Goal: Task Accomplishment & Management: Manage account settings

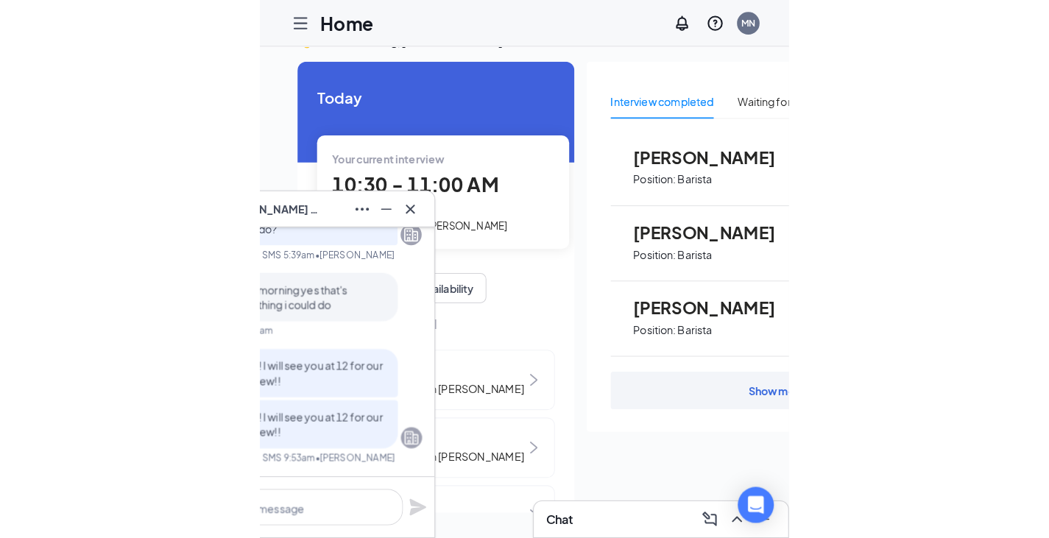
scroll to position [31, 0]
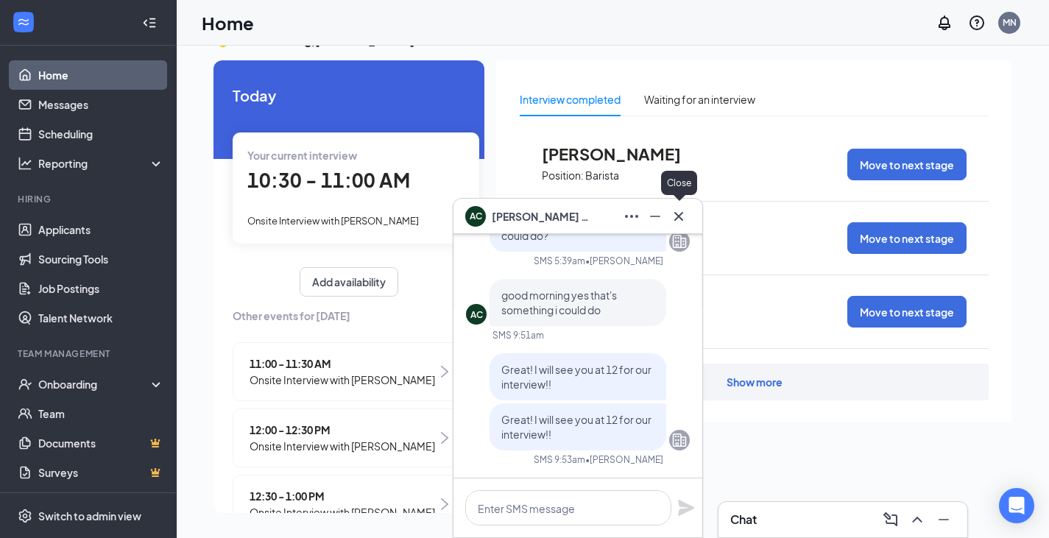
click at [680, 218] on icon "Cross" at bounding box center [678, 215] width 9 height 9
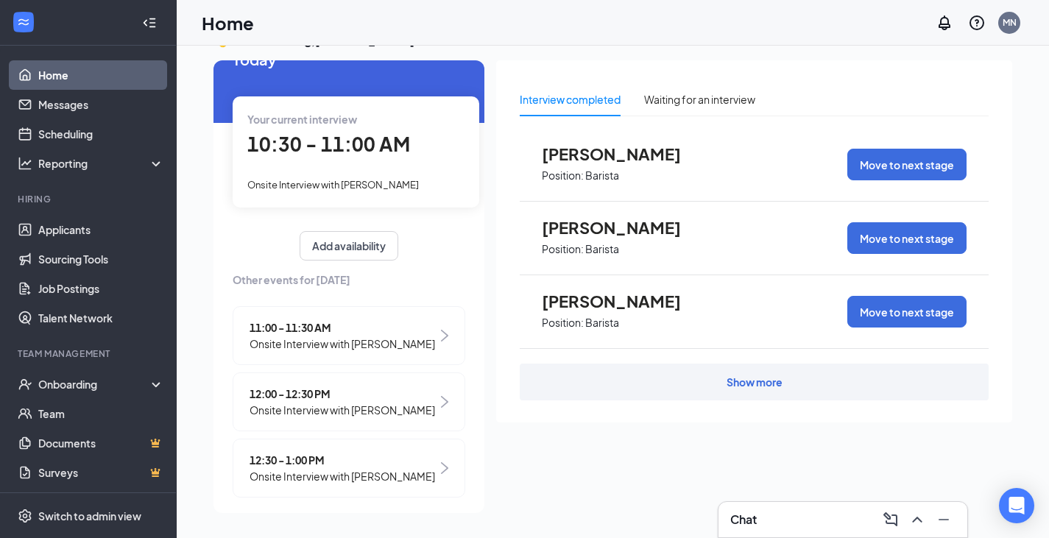
scroll to position [68, 0]
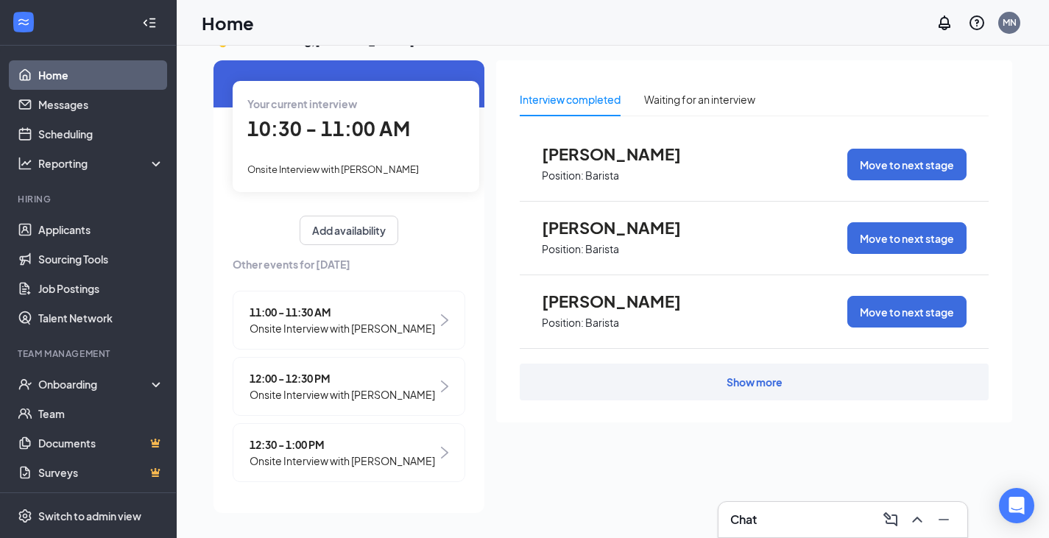
click at [255, 320] on span "Onsite Interview with [PERSON_NAME]" at bounding box center [341, 328] width 185 height 16
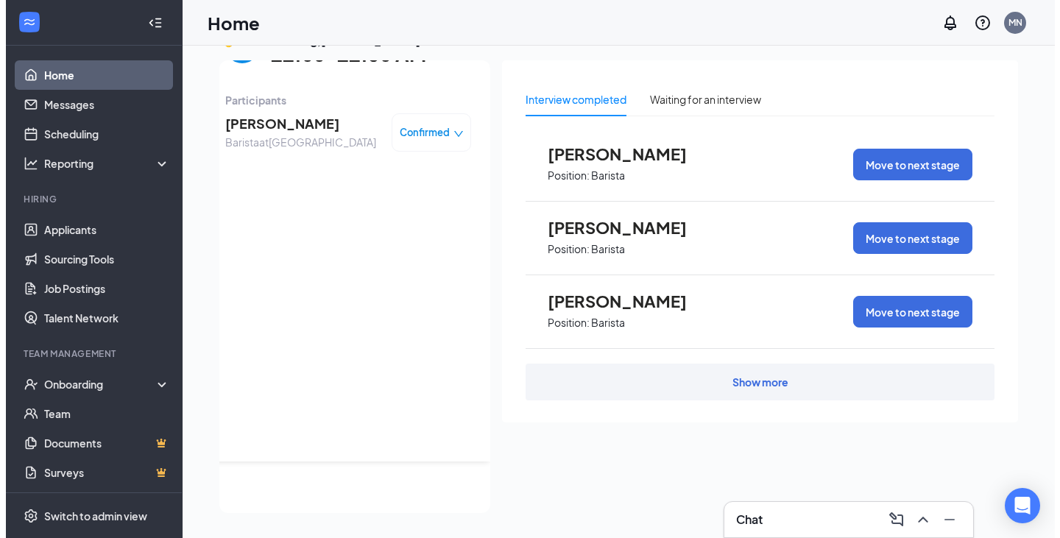
scroll to position [0, 0]
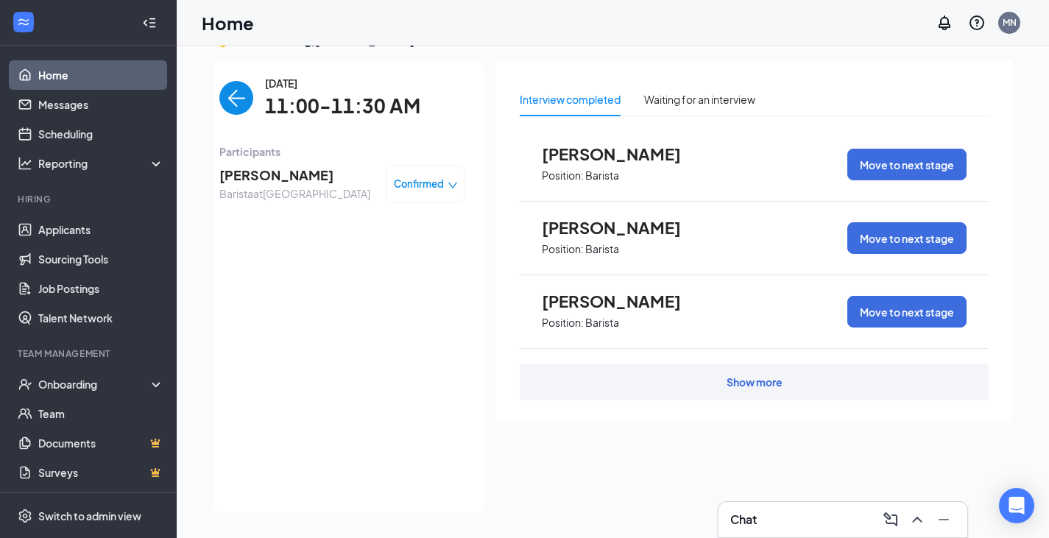
click at [281, 176] on span "[PERSON_NAME]" at bounding box center [294, 175] width 151 height 21
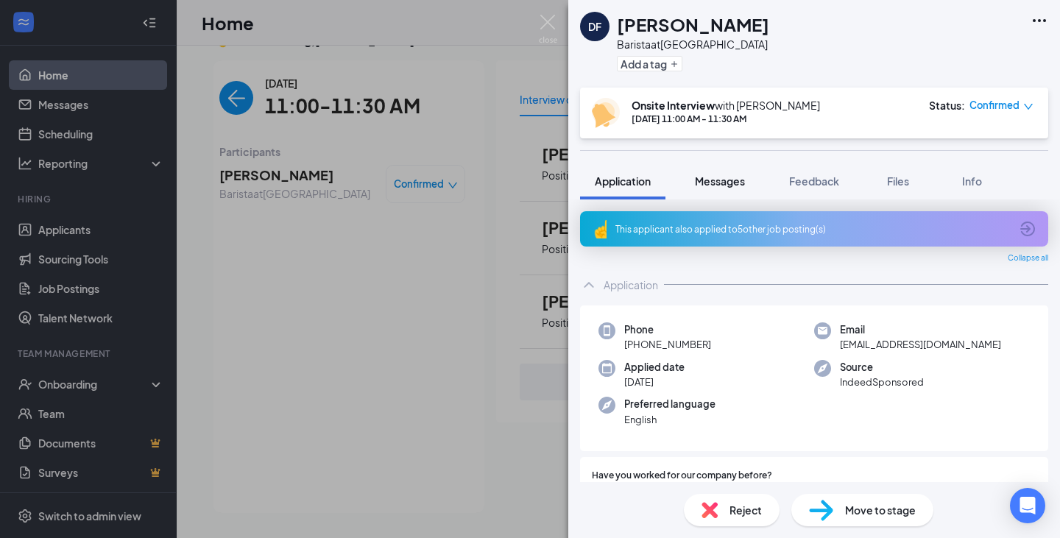
click at [723, 180] on span "Messages" at bounding box center [720, 180] width 50 height 13
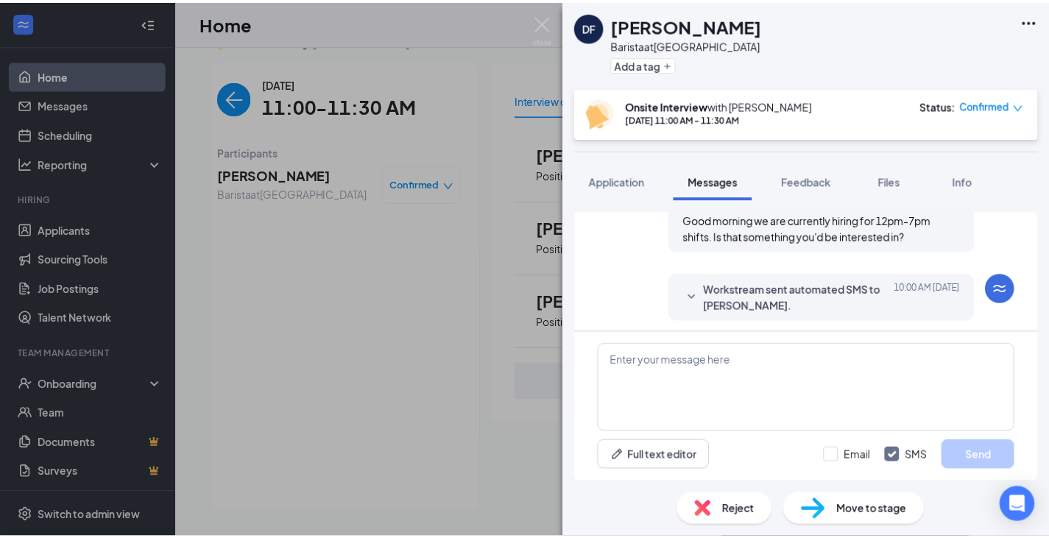
scroll to position [486, 0]
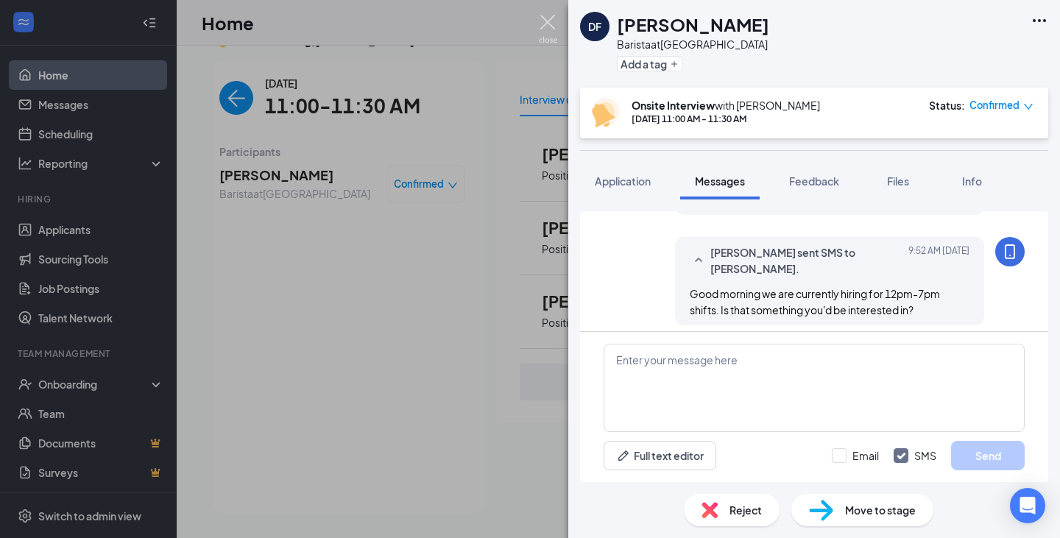
click at [549, 21] on img at bounding box center [548, 29] width 18 height 29
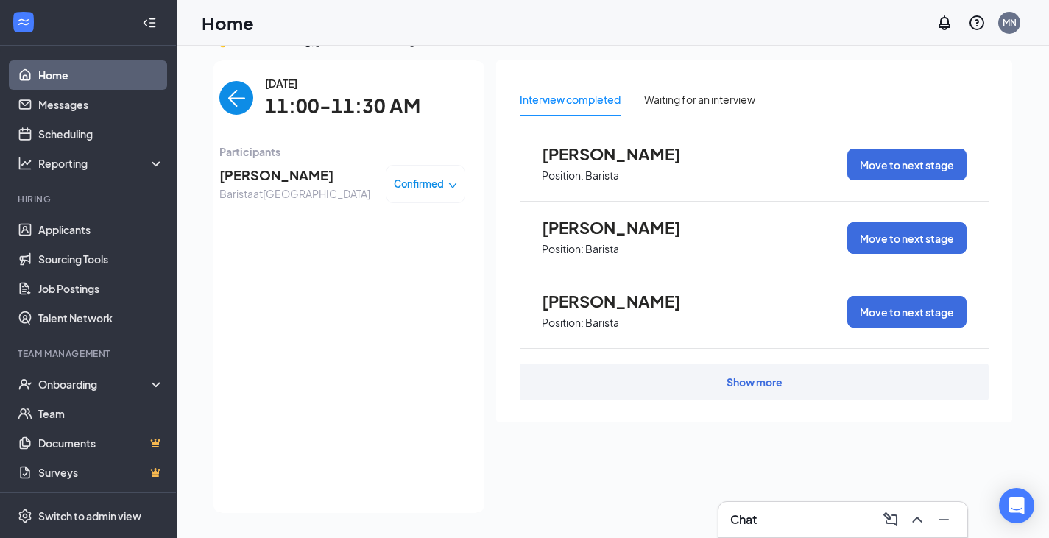
click at [232, 93] on img "back-button" at bounding box center [236, 98] width 34 height 34
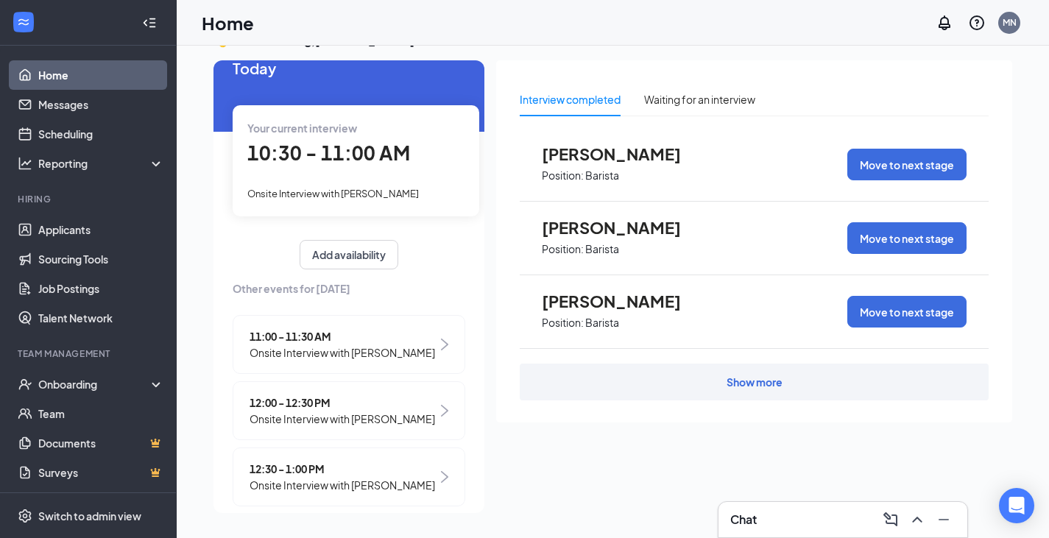
scroll to position [68, 0]
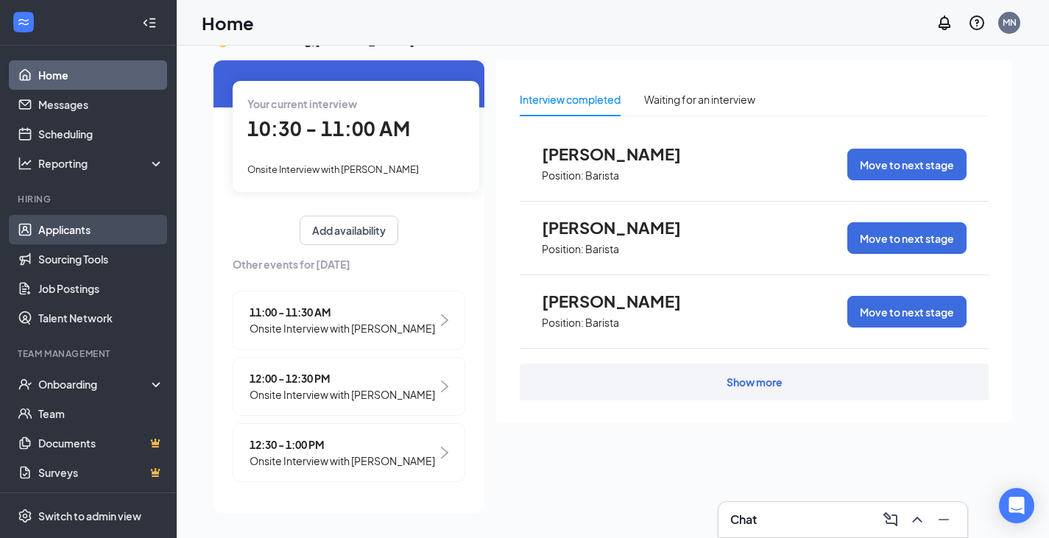
click at [69, 232] on link "Applicants" at bounding box center [101, 229] width 126 height 29
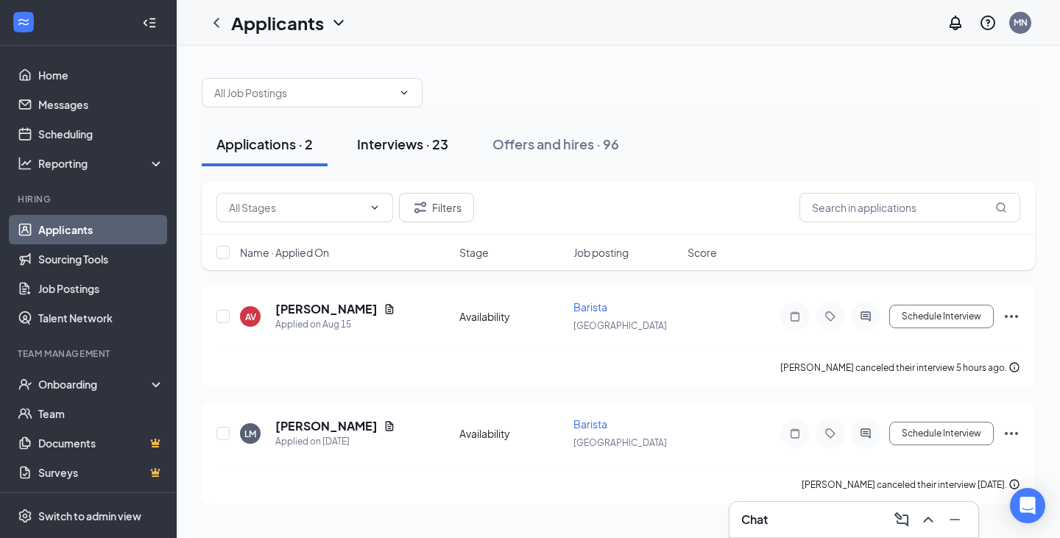
click at [417, 141] on div "Interviews · 23" at bounding box center [402, 144] width 91 height 18
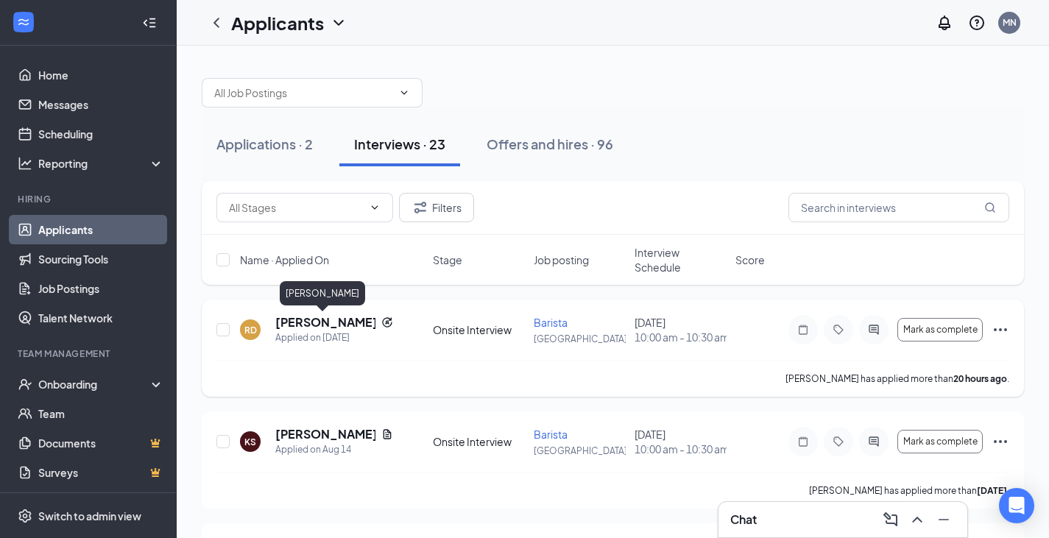
click at [325, 322] on h5 "[PERSON_NAME]" at bounding box center [325, 322] width 100 height 16
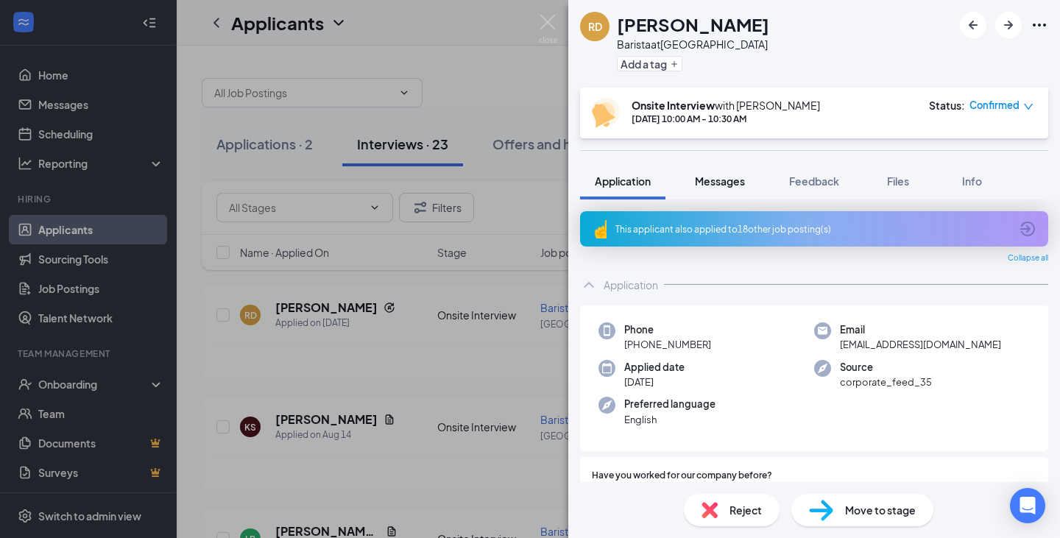
click at [737, 183] on span "Messages" at bounding box center [720, 180] width 50 height 13
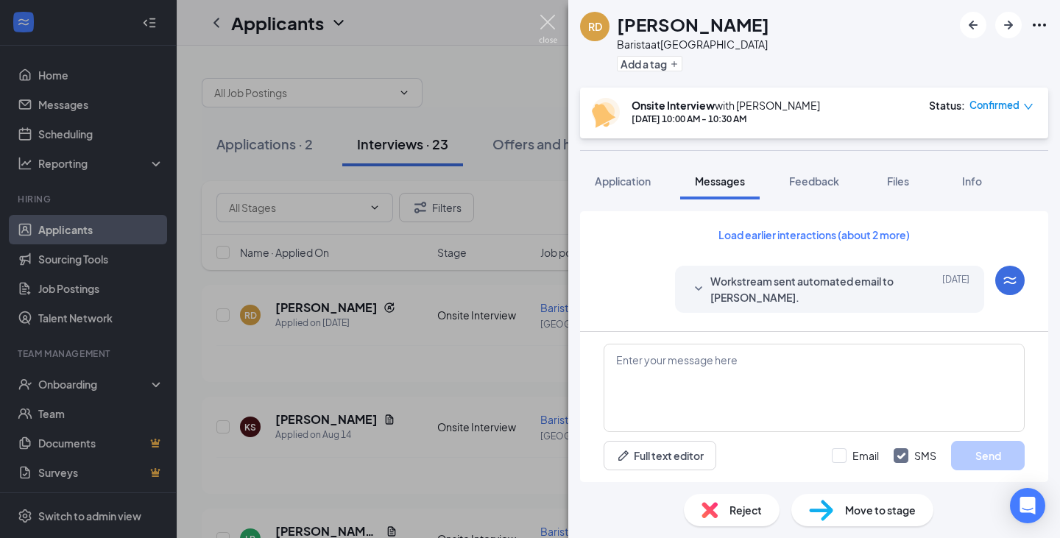
click at [550, 18] on img at bounding box center [548, 29] width 18 height 29
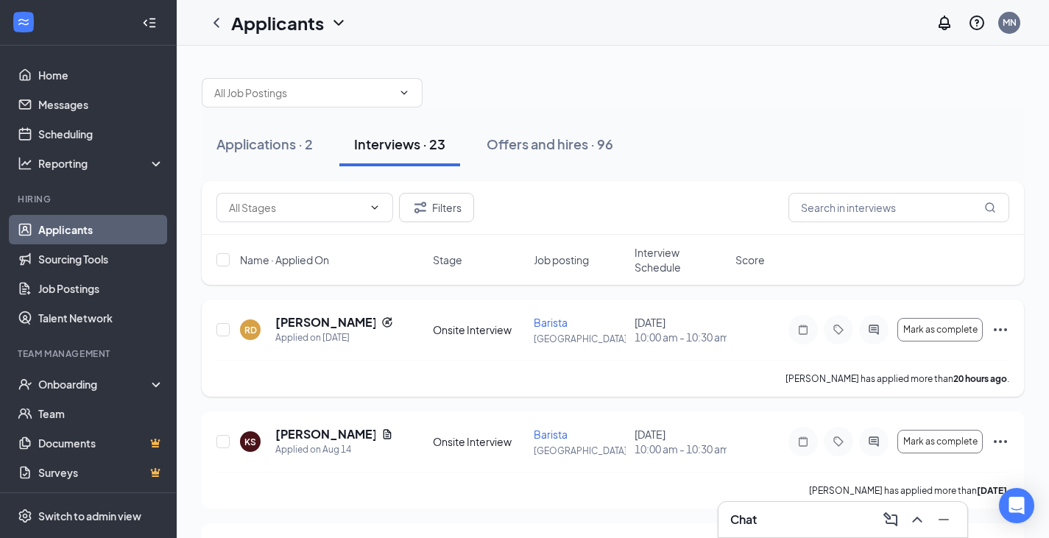
click at [742, 327] on icon "Ellipses" at bounding box center [1000, 330] width 18 height 18
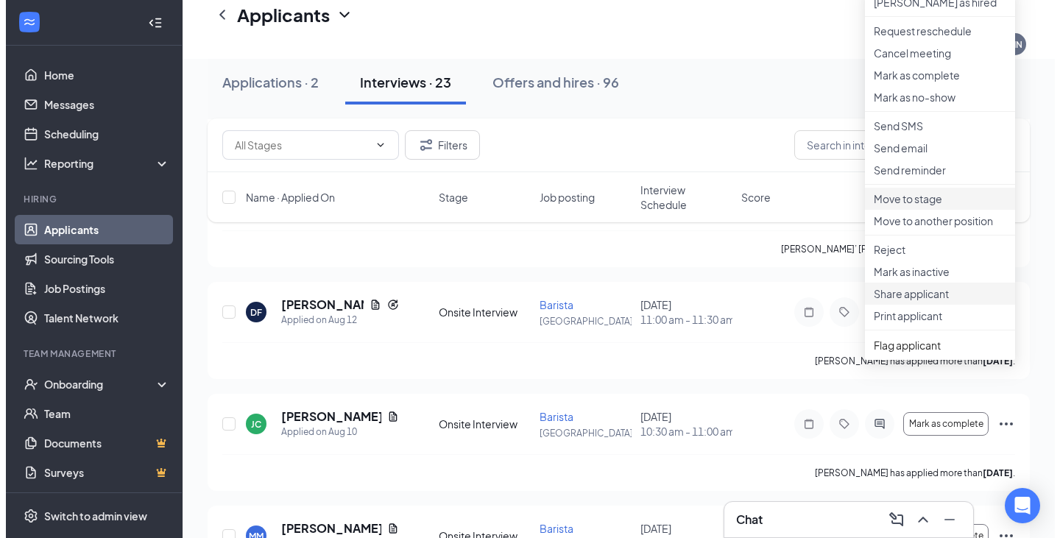
scroll to position [368, 0]
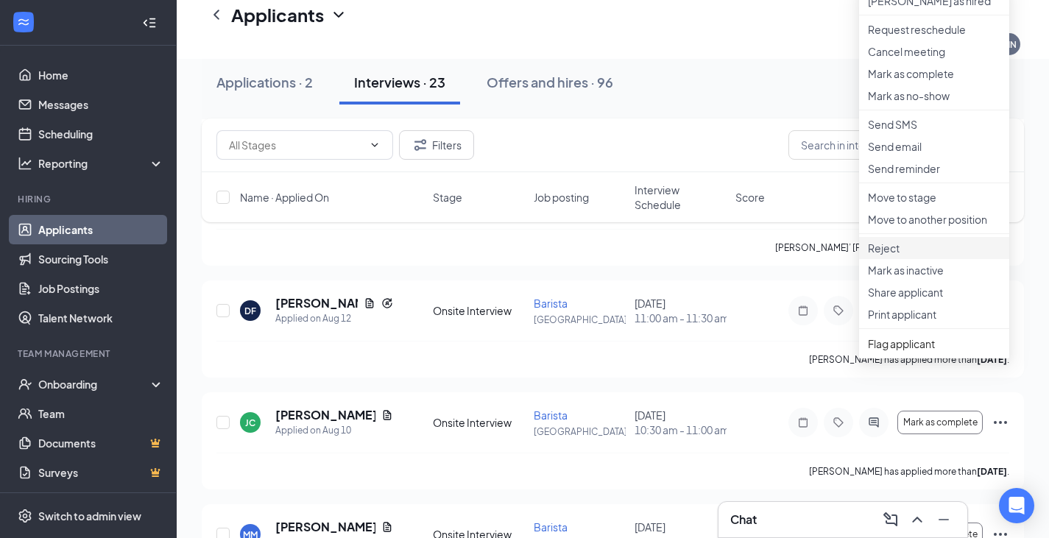
click at [742, 255] on p "Reject" at bounding box center [934, 248] width 132 height 15
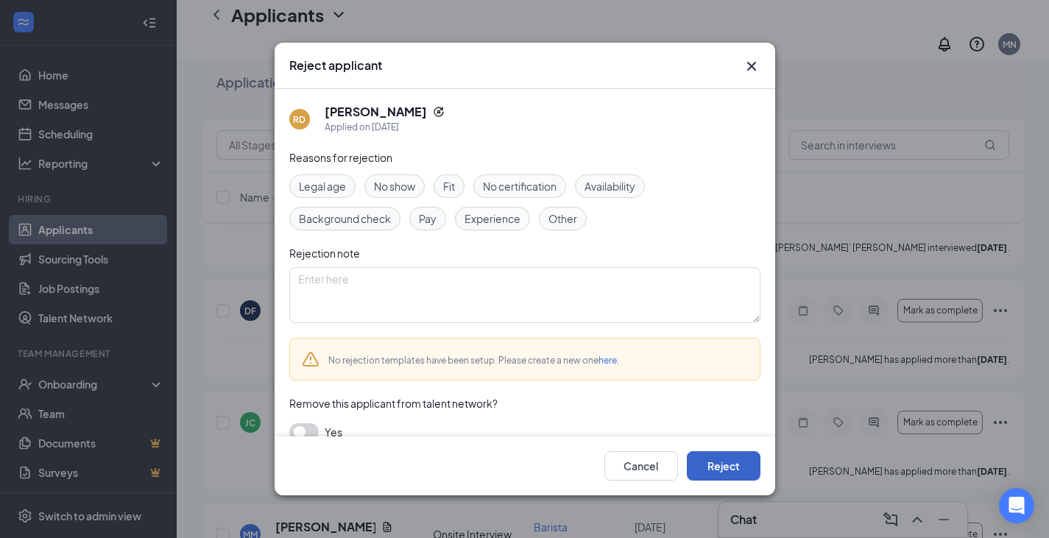
click at [735, 429] on button "Reject" at bounding box center [724, 465] width 74 height 29
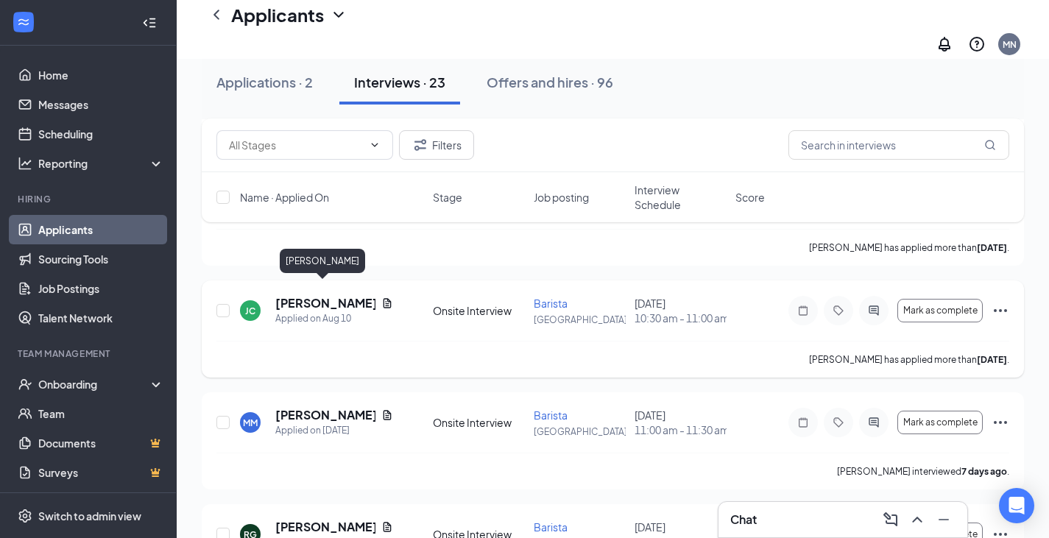
click at [291, 295] on h5 "[PERSON_NAME]" at bounding box center [325, 303] width 100 height 16
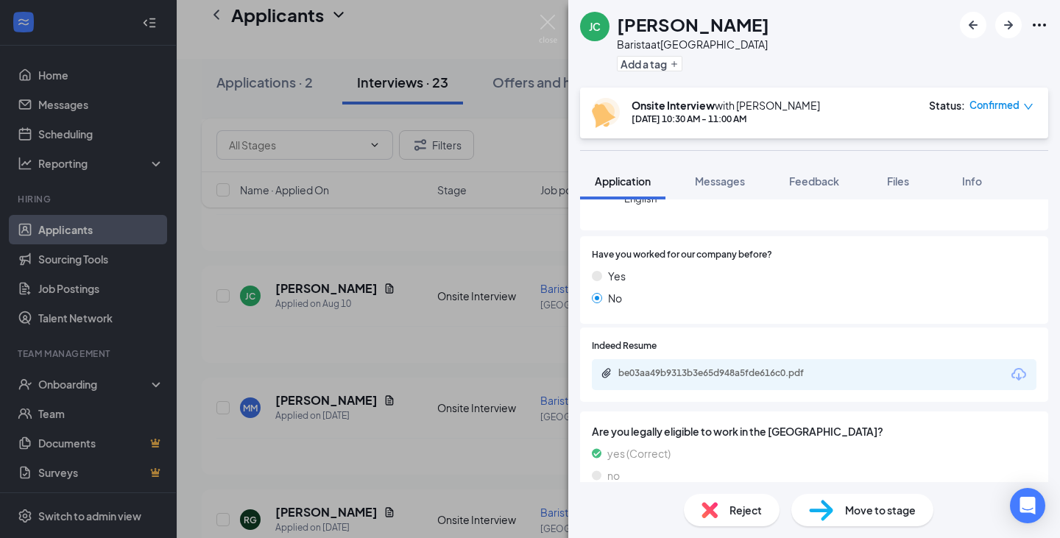
scroll to position [273, 0]
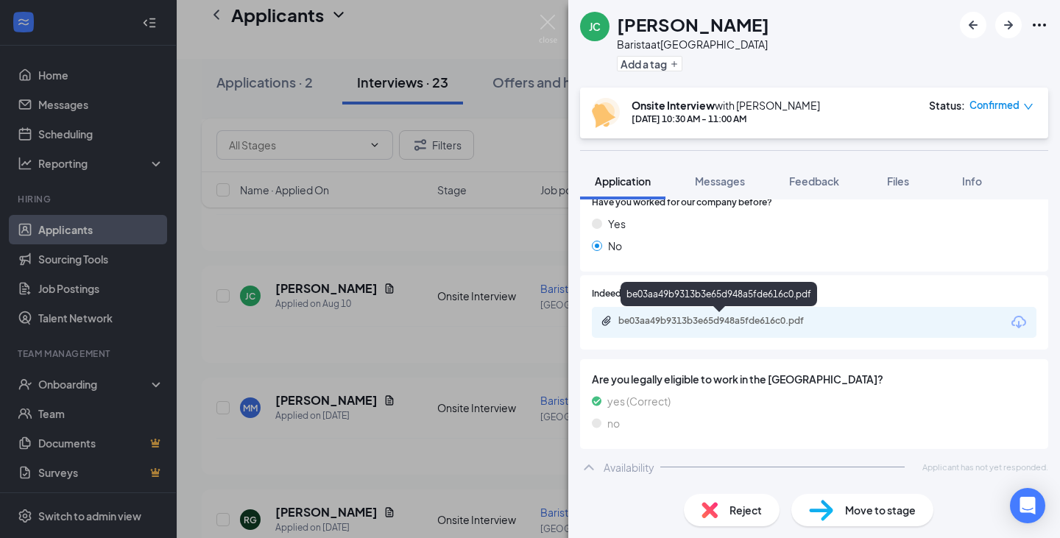
click at [718, 322] on div "be03aa49b9313b3e65d948a5fde616c0.pdf" at bounding box center [721, 321] width 206 height 12
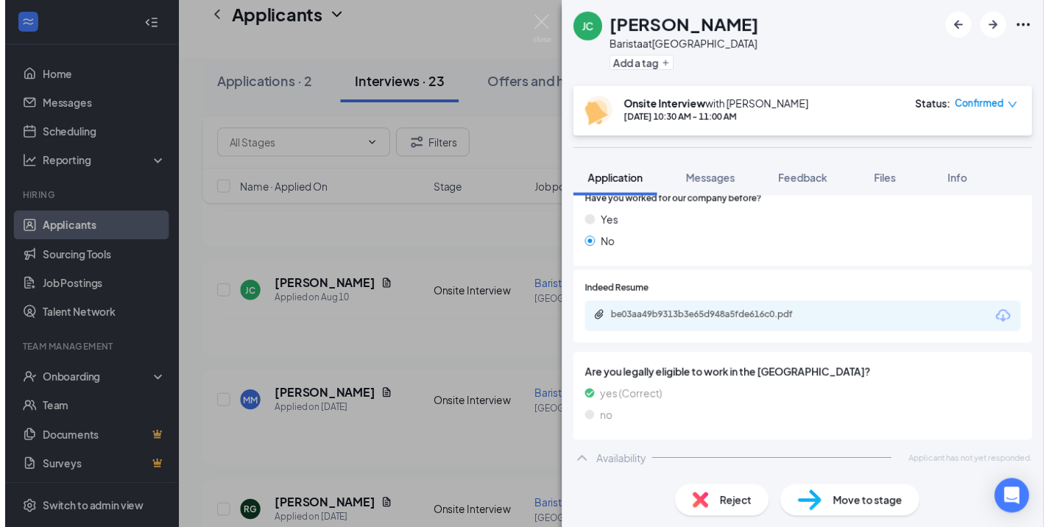
scroll to position [267, 0]
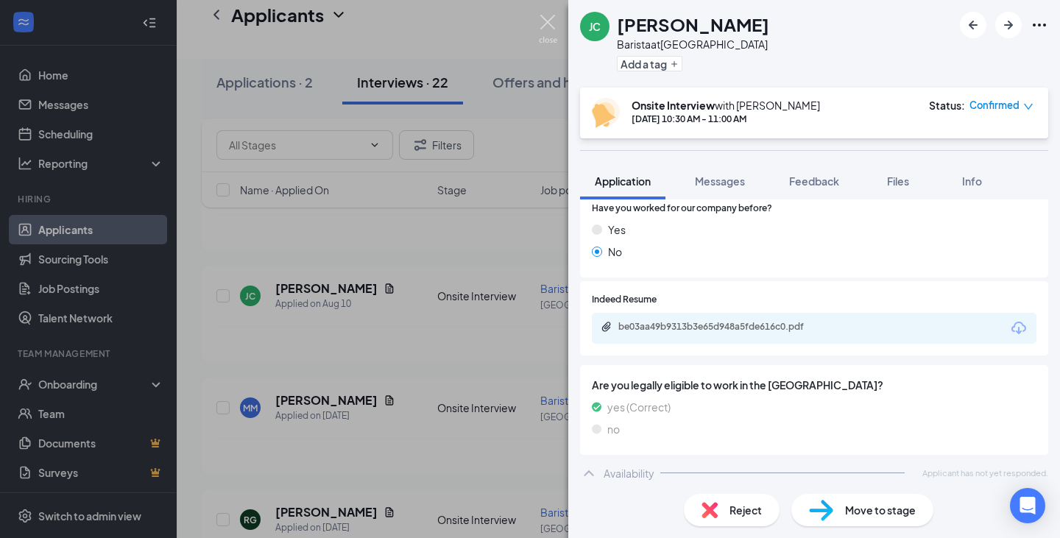
click at [550, 24] on img at bounding box center [548, 29] width 18 height 29
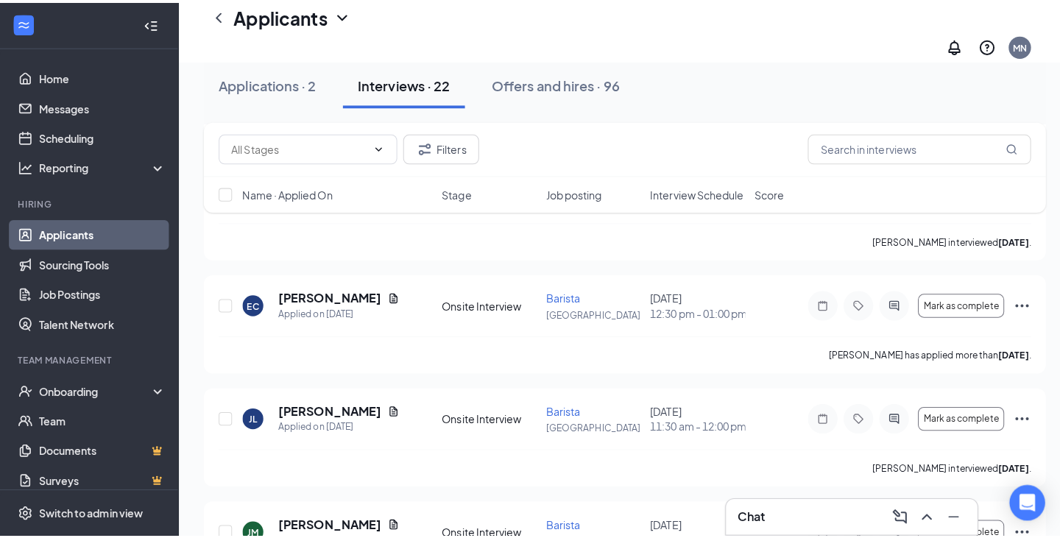
scroll to position [957, 0]
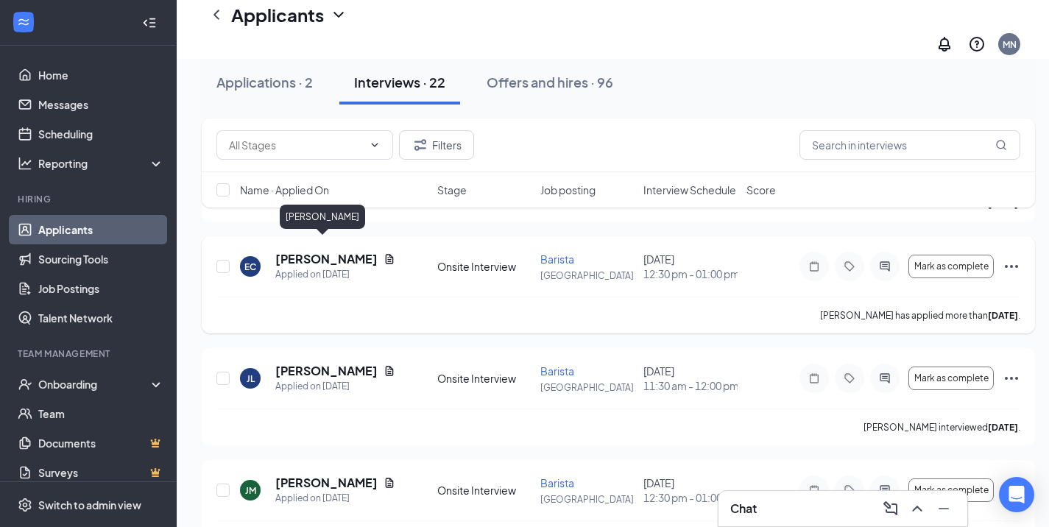
click at [302, 251] on h5 "[PERSON_NAME]" at bounding box center [326, 259] width 102 height 16
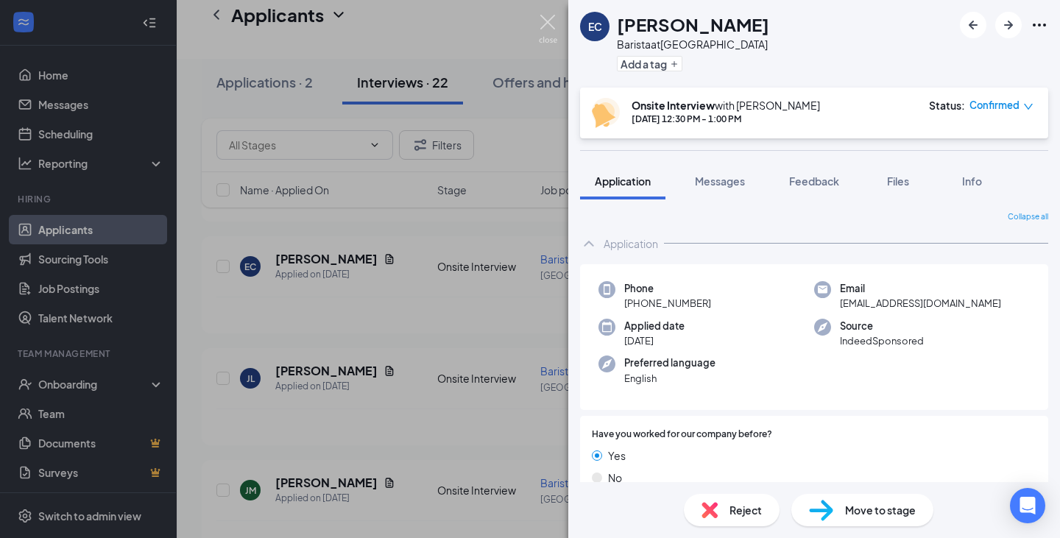
click at [547, 26] on img at bounding box center [548, 29] width 18 height 29
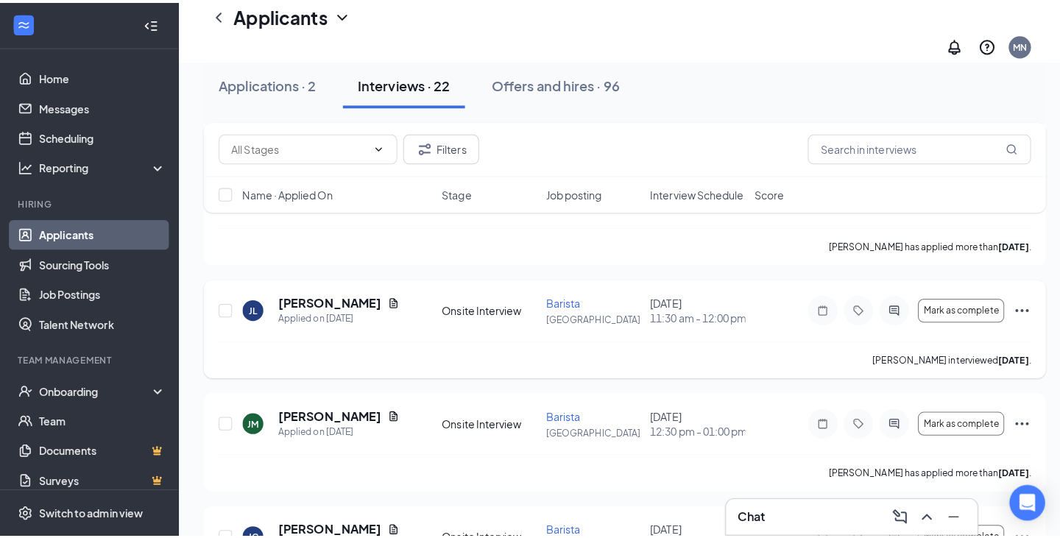
scroll to position [1104, 0]
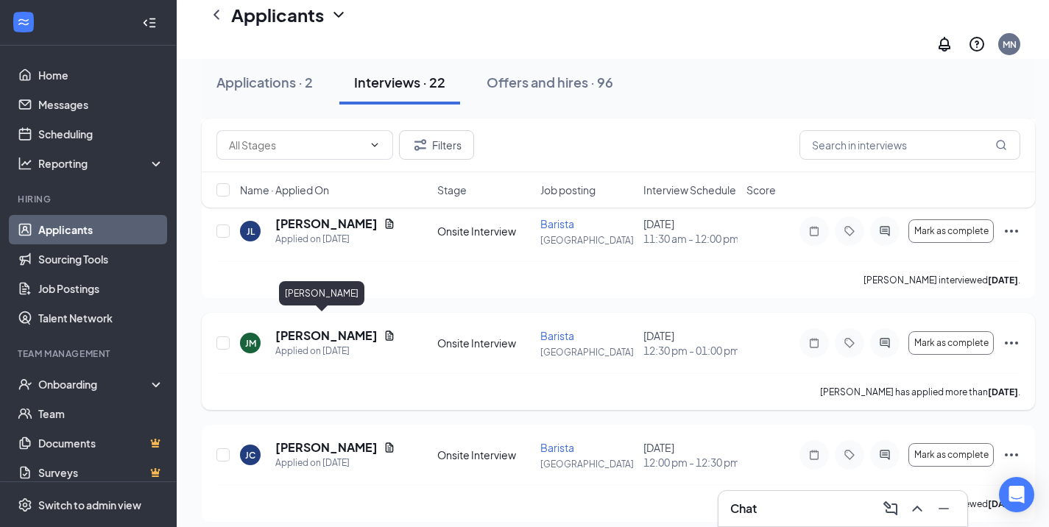
click at [298, 327] on h5 "[PERSON_NAME]" at bounding box center [326, 335] width 102 height 16
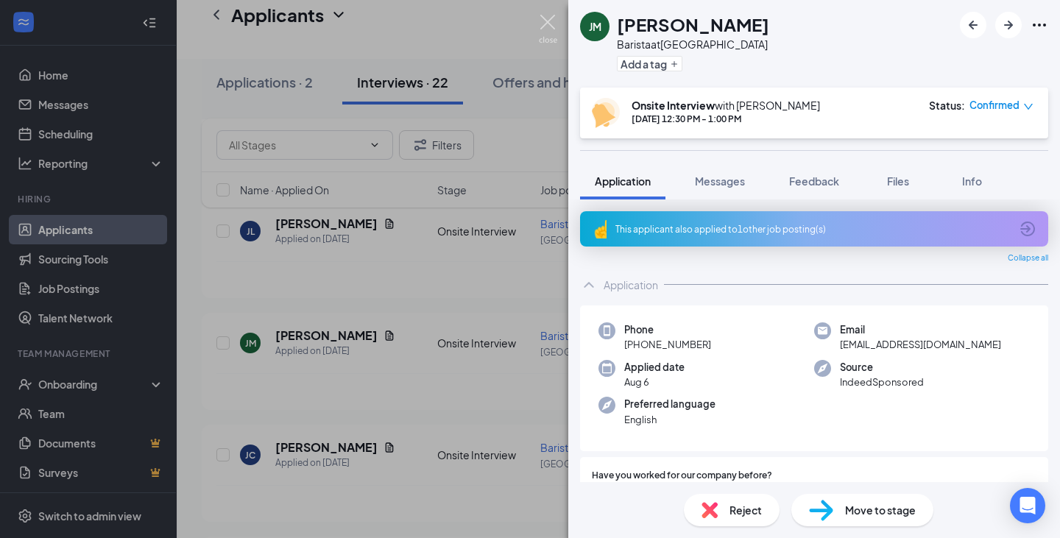
click at [548, 23] on img at bounding box center [548, 29] width 18 height 29
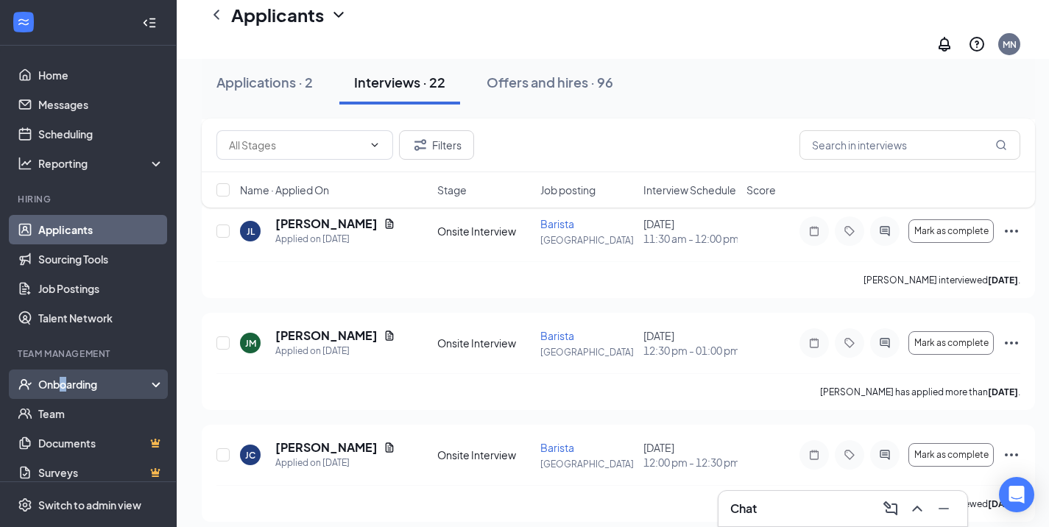
click at [66, 382] on div "Onboarding" at bounding box center [94, 384] width 113 height 15
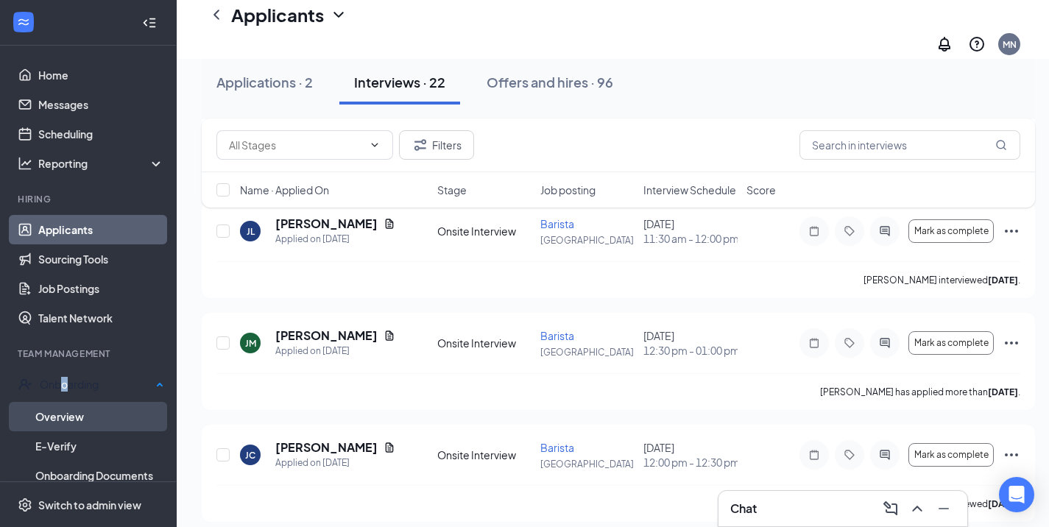
click at [77, 417] on link "Overview" at bounding box center [99, 416] width 129 height 29
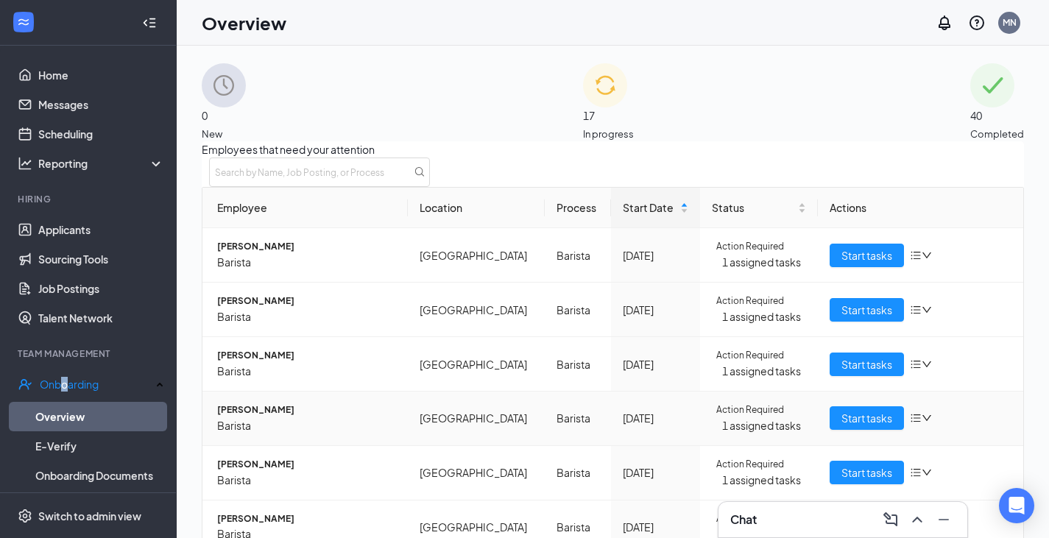
scroll to position [137, 0]
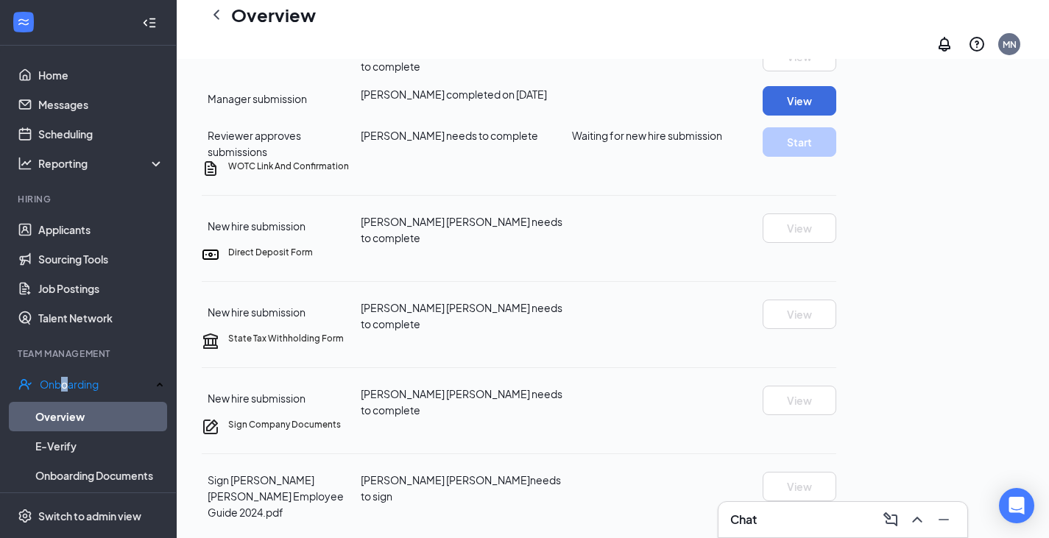
scroll to position [662, 0]
click at [742, 116] on button "View" at bounding box center [799, 100] width 74 height 29
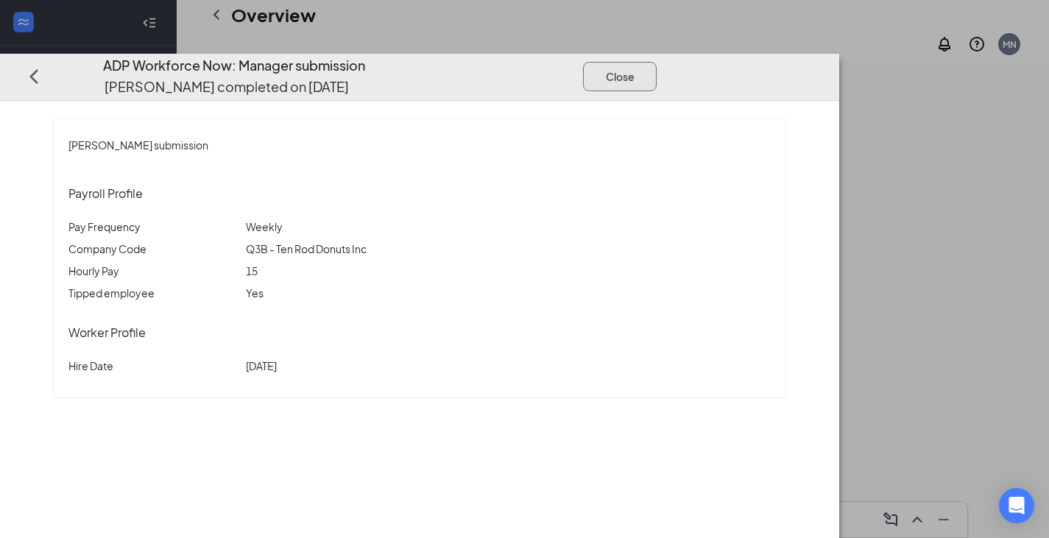
click at [656, 62] on button "Close" at bounding box center [620, 76] width 74 height 29
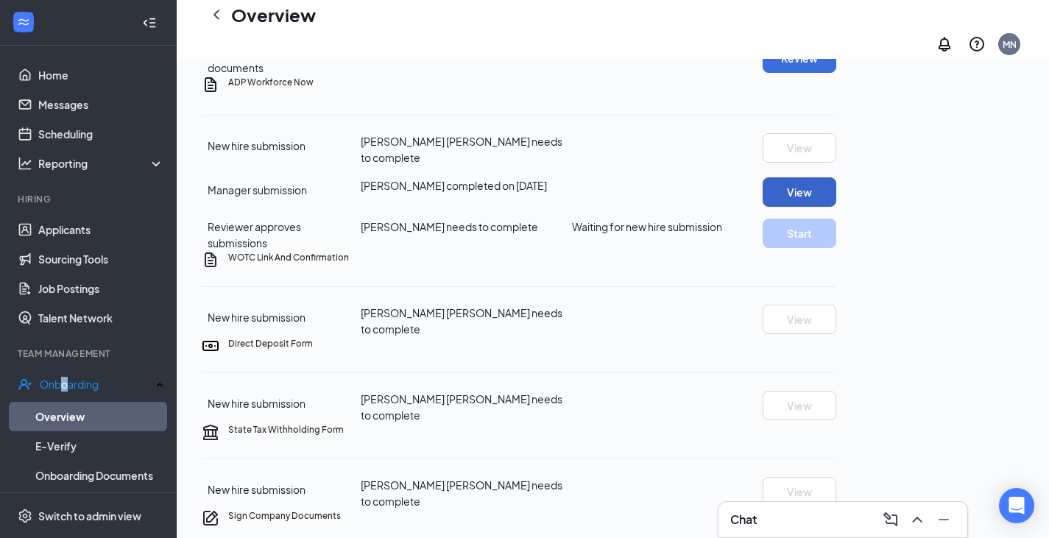
scroll to position [486, 0]
click at [57, 78] on link "Home" at bounding box center [101, 74] width 126 height 29
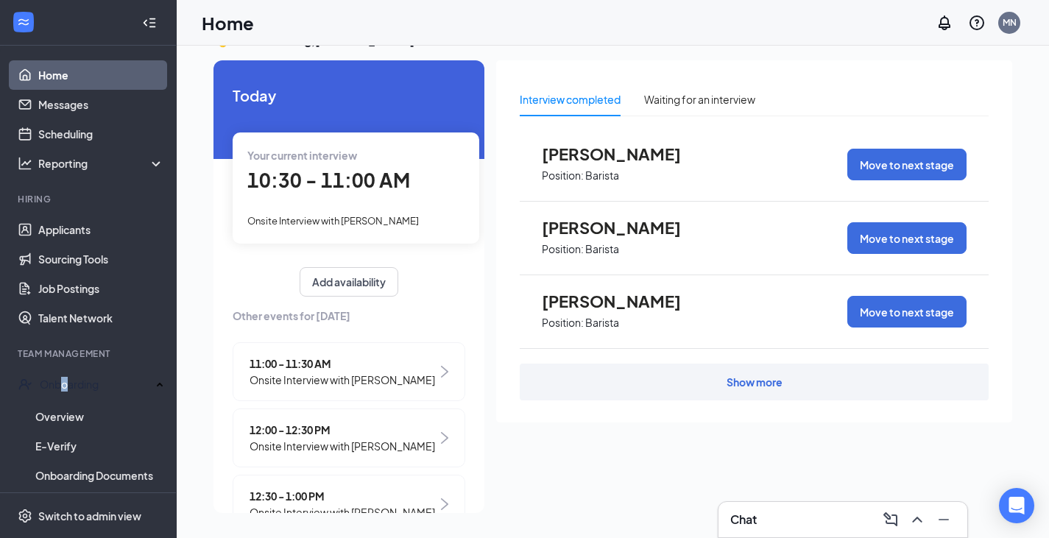
scroll to position [68, 0]
